Goal: Task Accomplishment & Management: Use online tool/utility

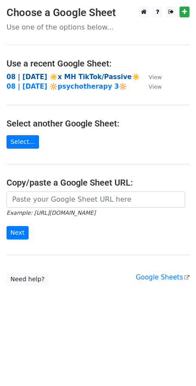
click at [66, 73] on strong "08 | [DATE] ☀️x MH TikTok/Passive☀️" at bounding box center [74, 77] width 134 height 8
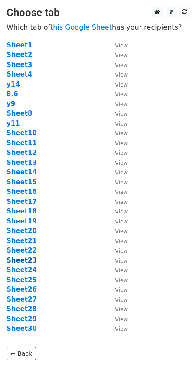
click at [28, 259] on strong "Sheet23" at bounding box center [22, 260] width 30 height 8
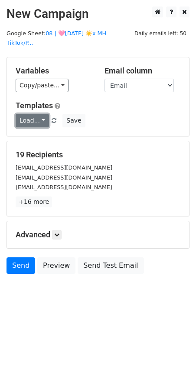
click at [34, 114] on link "Load..." at bounding box center [32, 120] width 33 height 13
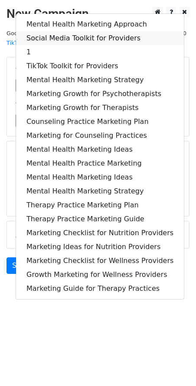
click at [87, 31] on link "Social Media Toolkit for Providers" at bounding box center [100, 38] width 168 height 14
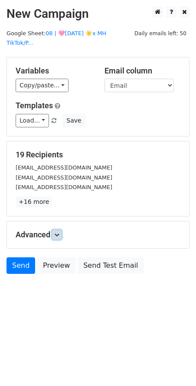
click at [58, 232] on icon at bounding box center [56, 234] width 5 height 5
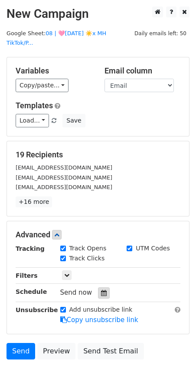
click at [101, 290] on icon at bounding box center [104, 293] width 6 height 6
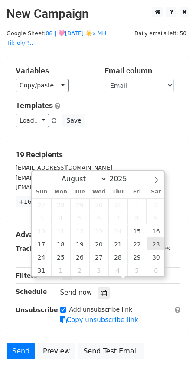
type input "2025-08-23 12:00"
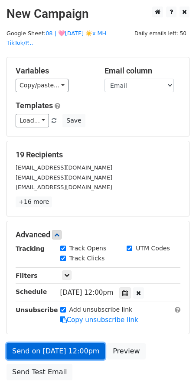
click at [68, 343] on link "Send on Aug 23 at 12:00pm" at bounding box center [56, 351] width 99 height 17
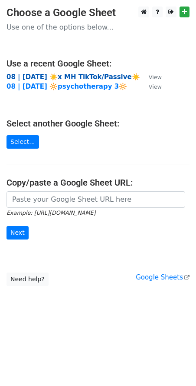
click at [73, 77] on strong "08 | [DATE] ☀️x MH TikTok/Passive☀️" at bounding box center [74, 77] width 134 height 8
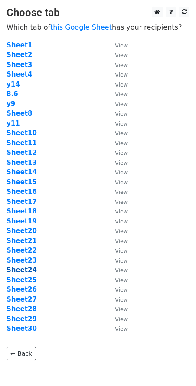
click at [24, 270] on strong "Sheet24" at bounding box center [22, 270] width 30 height 8
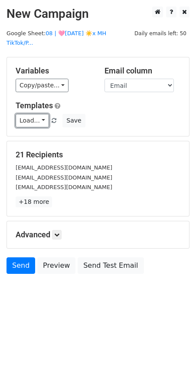
drag, startPoint x: 23, startPoint y: 110, endPoint x: 27, endPoint y: 125, distance: 14.8
click at [23, 114] on link "Load..." at bounding box center [32, 120] width 33 height 13
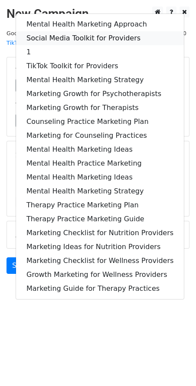
click at [70, 31] on link "Social Media Toolkit for Providers" at bounding box center [100, 38] width 168 height 14
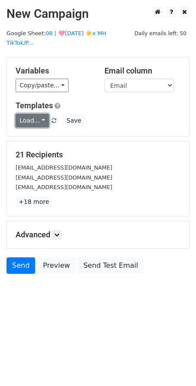
click at [37, 114] on link "Load..." at bounding box center [32, 120] width 33 height 13
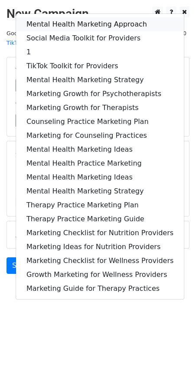
click at [70, 17] on link "Mental Health Marketing Approach" at bounding box center [100, 24] width 168 height 14
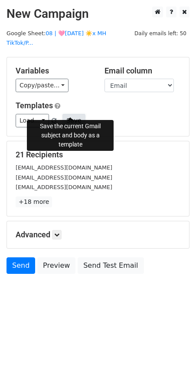
click at [75, 114] on button "Save" at bounding box center [74, 120] width 23 height 13
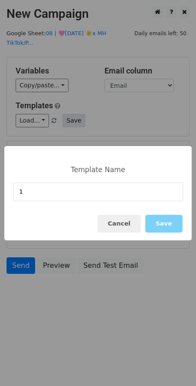
type input "1"
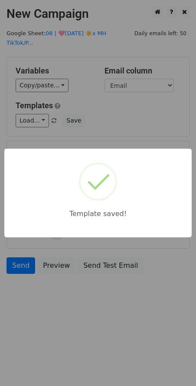
drag, startPoint x: 91, startPoint y: 111, endPoint x: 90, endPoint y: 128, distance: 17.0
click at [91, 121] on div "Template saved!" at bounding box center [98, 193] width 196 height 386
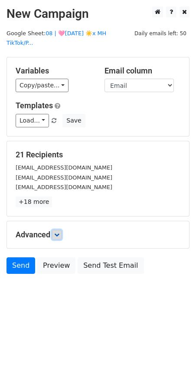
click at [59, 232] on icon at bounding box center [56, 234] width 5 height 5
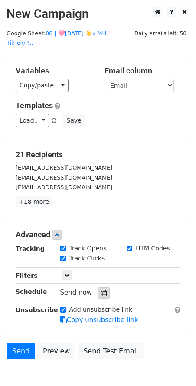
click at [104, 287] on div at bounding box center [104, 292] width 12 height 11
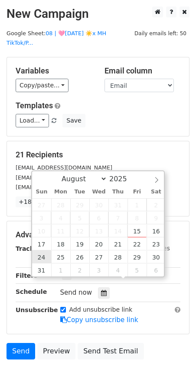
type input "2025-08-24 12:00"
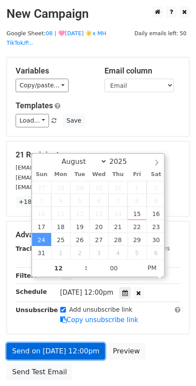
click at [51, 343] on link "Send on Aug 24 at 12:00pm" at bounding box center [56, 351] width 99 height 17
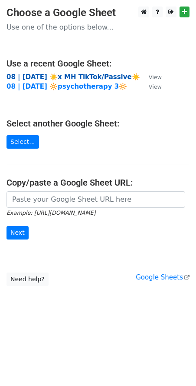
click at [76, 73] on strong "08 | AUG 6 ☀️x MH TikTok/Passive☀️" at bounding box center [74, 77] width 134 height 8
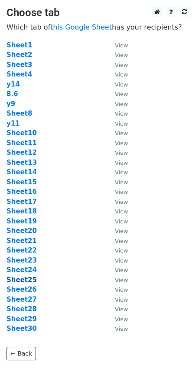
click at [27, 279] on strong "Sheet25" at bounding box center [22, 280] width 30 height 8
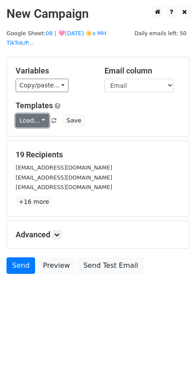
click at [33, 114] on link "Load..." at bounding box center [32, 120] width 33 height 13
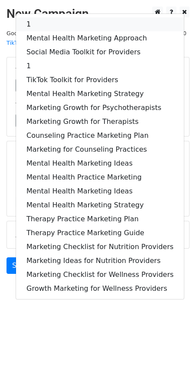
click at [47, 17] on link "1" at bounding box center [100, 24] width 168 height 14
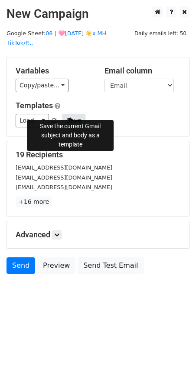
click at [72, 115] on button "Save" at bounding box center [74, 120] width 23 height 13
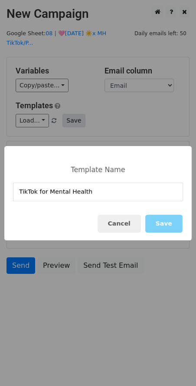
type input "TikTok for Mental Health"
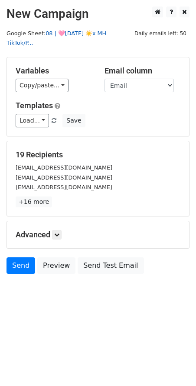
click at [93, 32] on link "08 | 🩷AUG 6 ☀️x MH TikTok/P..." at bounding box center [57, 38] width 100 height 17
click at [33, 114] on link "Load..." at bounding box center [32, 120] width 33 height 13
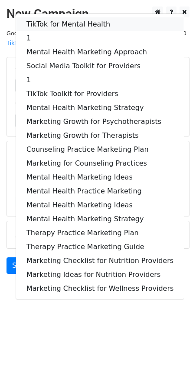
click at [60, 17] on link "TikTok for Mental Health" at bounding box center [100, 24] width 168 height 14
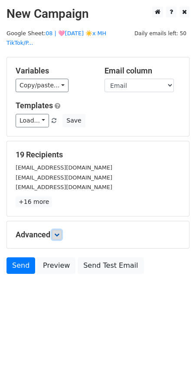
click at [56, 230] on link at bounding box center [57, 235] width 10 height 10
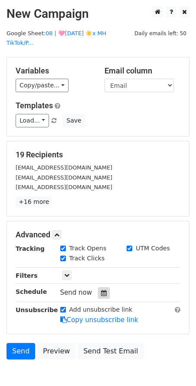
click at [98, 287] on div at bounding box center [104, 292] width 12 height 11
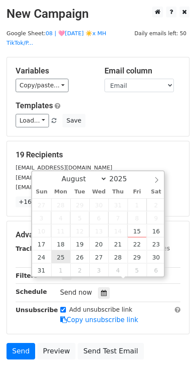
type input "2025-08-25 12:00"
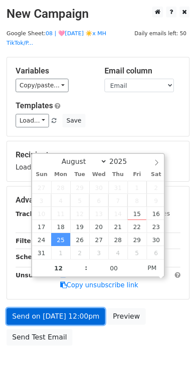
click at [50, 308] on link "Send on Aug 25 at 12:00pm" at bounding box center [56, 316] width 99 height 17
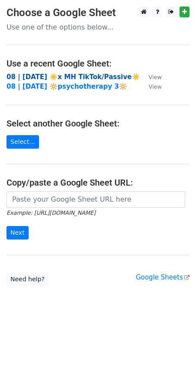
click at [90, 76] on strong "08 | [DATE] ☀️x MH TikTok/Passive☀️" at bounding box center [74, 77] width 134 height 8
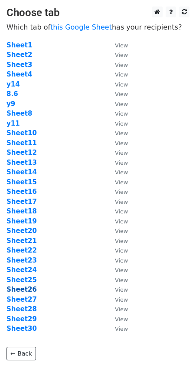
click at [24, 288] on strong "Sheet26" at bounding box center [22, 289] width 30 height 8
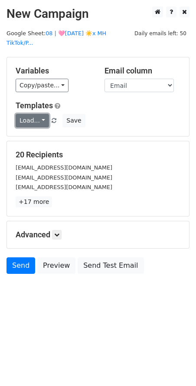
click at [37, 114] on link "Load..." at bounding box center [32, 120] width 33 height 13
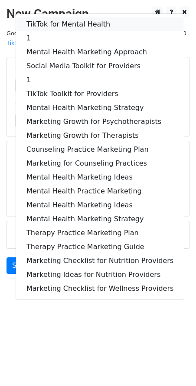
click at [72, 17] on link "TikTok for Mental Health" at bounding box center [100, 24] width 168 height 14
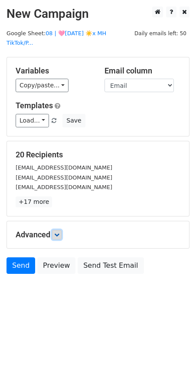
click at [58, 230] on link at bounding box center [57, 235] width 10 height 10
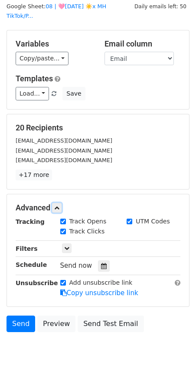
scroll to position [36, 0]
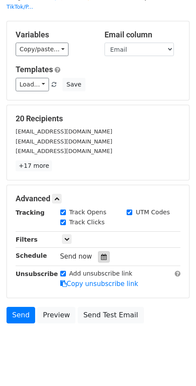
click at [102, 254] on icon at bounding box center [104, 257] width 6 height 6
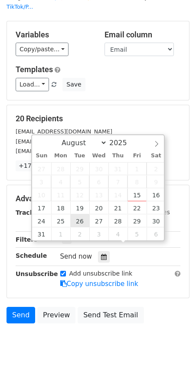
type input "2025-08-26 12:00"
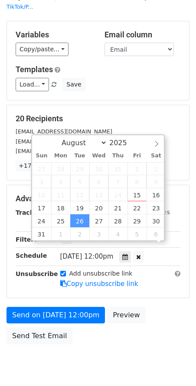
scroll to position [22, 0]
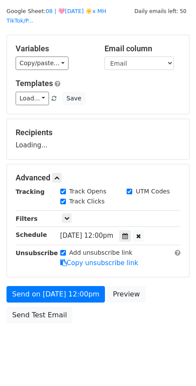
click at [55, 274] on form "Variables Copy/paste... {{Email}} Email column Email Templates Load... TikTok f…" at bounding box center [98, 181] width 183 height 293
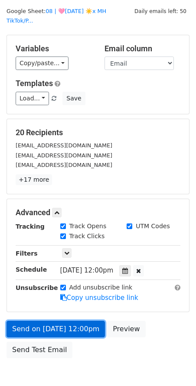
click at [50, 321] on link "Send on Aug 26 at 12:00pm" at bounding box center [56, 329] width 99 height 17
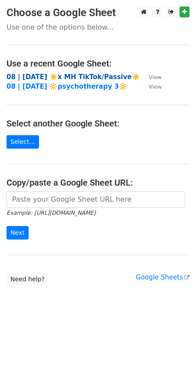
click at [81, 73] on strong "08 | [DATE] ☀️x MH TikTok/Passive☀️" at bounding box center [74, 77] width 134 height 8
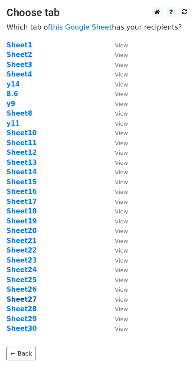
click at [25, 300] on strong "Sheet27" at bounding box center [22, 299] width 30 height 8
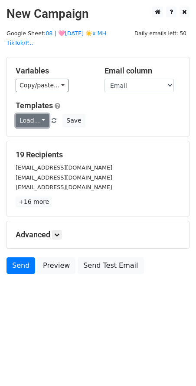
click at [31, 115] on link "Load..." at bounding box center [32, 120] width 33 height 13
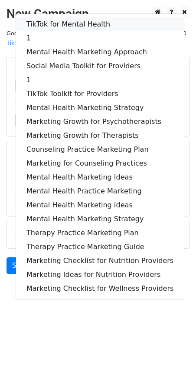
click at [78, 17] on link "TikTok for Mental Health" at bounding box center [100, 24] width 168 height 14
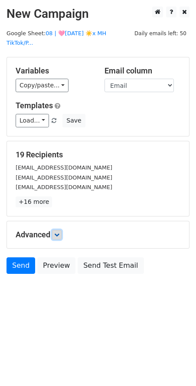
click at [59, 230] on link at bounding box center [57, 235] width 10 height 10
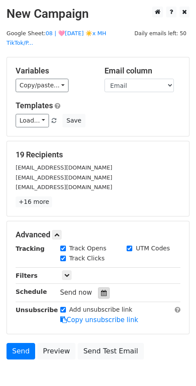
click at [101, 290] on icon at bounding box center [104, 293] width 6 height 6
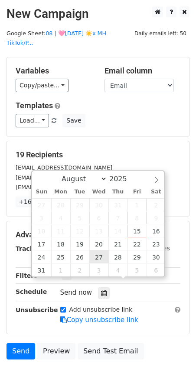
type input "2025-08-27 12:00"
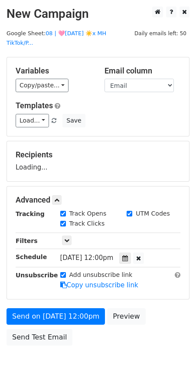
click at [71, 294] on form "Variables Copy/paste... {{Email}} Email column Email Templates Load... TikTok f…" at bounding box center [98, 203] width 183 height 293
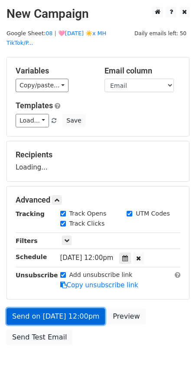
click at [67, 308] on link "Send on Aug 27 at 12:00pm" at bounding box center [56, 316] width 99 height 17
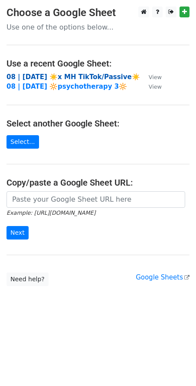
click at [68, 74] on strong "08 | [DATE] ☀️x MH TikTok/Passive☀️" at bounding box center [74, 77] width 134 height 8
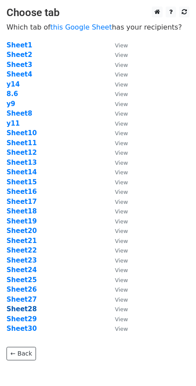
click at [24, 307] on strong "Sheet28" at bounding box center [22, 309] width 30 height 8
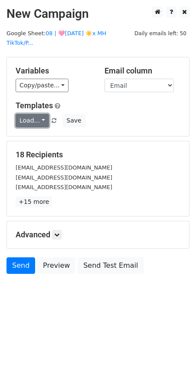
click at [30, 114] on link "Load..." at bounding box center [32, 120] width 33 height 13
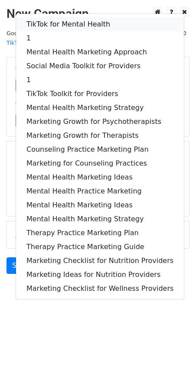
click at [62, 17] on link "TikTok for Mental Health" at bounding box center [100, 24] width 168 height 14
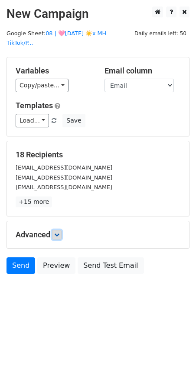
click at [59, 230] on link at bounding box center [57, 235] width 10 height 10
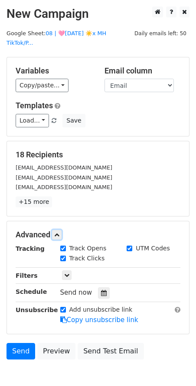
scroll to position [36, 0]
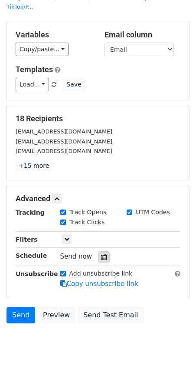
click at [101, 254] on icon at bounding box center [104, 257] width 6 height 6
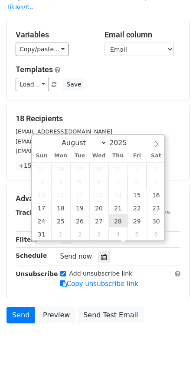
type input "[DATE] 12:00"
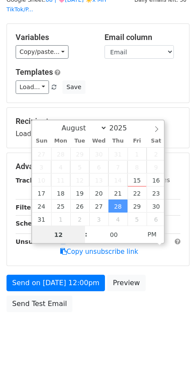
scroll to position [22, 0]
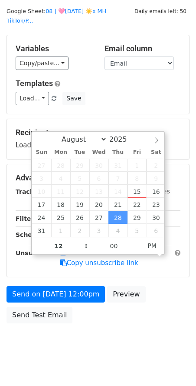
click at [77, 269] on form "Variables Copy/paste... {{Email}} Email column Email Templates Load... TikTok f…" at bounding box center [98, 181] width 183 height 293
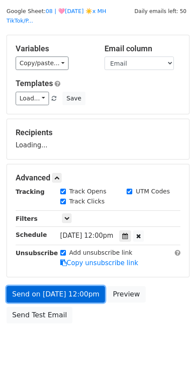
click at [70, 289] on form "Variables Copy/paste... {{Email}} Email column Email Templates Load... TikTok f…" at bounding box center [98, 181] width 183 height 293
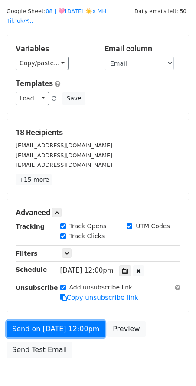
drag, startPoint x: 61, startPoint y: 318, endPoint x: 1, endPoint y: 315, distance: 59.6
click at [60, 321] on link "Send on Aug 28 at 12:00pm" at bounding box center [56, 329] width 99 height 17
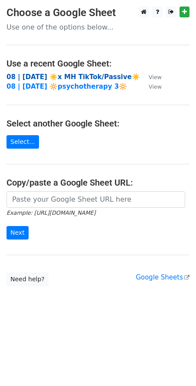
click at [87, 75] on strong "08 | AUG 6 ☀️x MH TikTok/Passive☀️" at bounding box center [74, 77] width 134 height 8
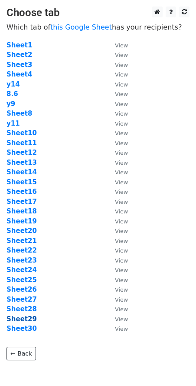
click at [25, 318] on strong "Sheet29" at bounding box center [22, 319] width 30 height 8
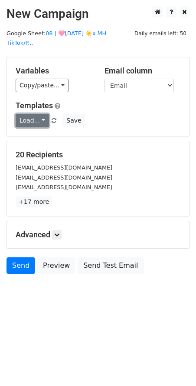
click at [28, 114] on link "Load..." at bounding box center [32, 120] width 33 height 13
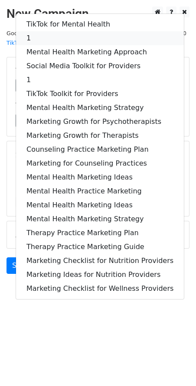
click at [63, 31] on link "1" at bounding box center [100, 38] width 168 height 14
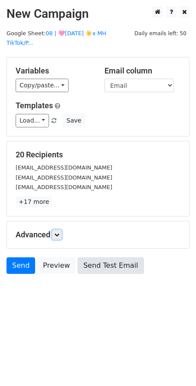
drag, startPoint x: 61, startPoint y: 222, endPoint x: 85, endPoint y: 270, distance: 53.6
click at [60, 232] on icon at bounding box center [56, 234] width 5 height 5
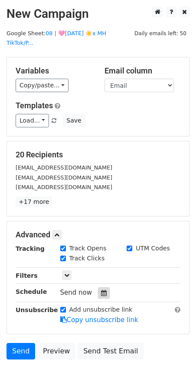
click at [98, 287] on div at bounding box center [104, 292] width 12 height 11
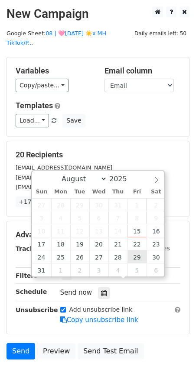
type input "[DATE] 12:00"
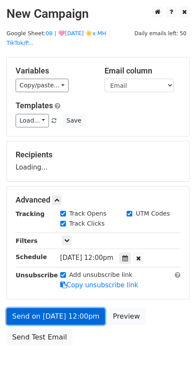
click at [64, 310] on link "Send on [DATE] 12:00pm" at bounding box center [56, 316] width 99 height 17
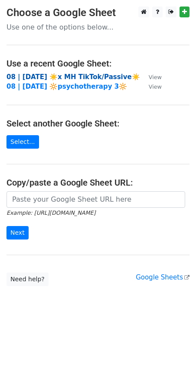
click at [69, 76] on strong "08 | [DATE] ☀️x MH TikTok/Passive☀️" at bounding box center [74, 77] width 134 height 8
